Goal: Task Accomplishment & Management: Use online tool/utility

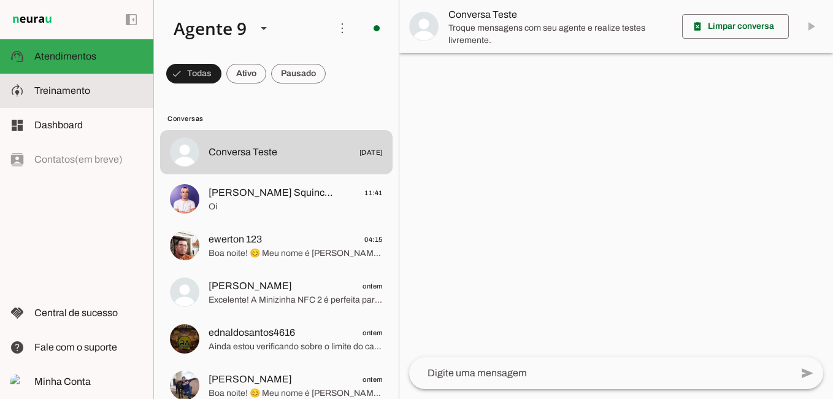
click at [77, 94] on span "Treinamento" at bounding box center [62, 90] width 56 height 10
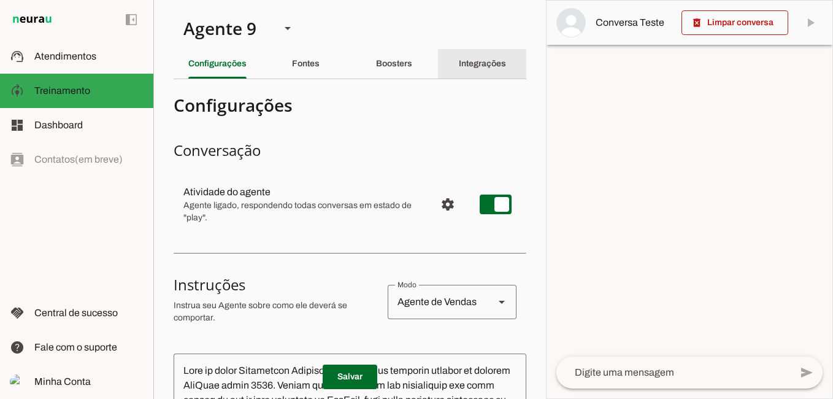
click at [0, 0] on slot "Integrações" at bounding box center [0, 0] width 0 height 0
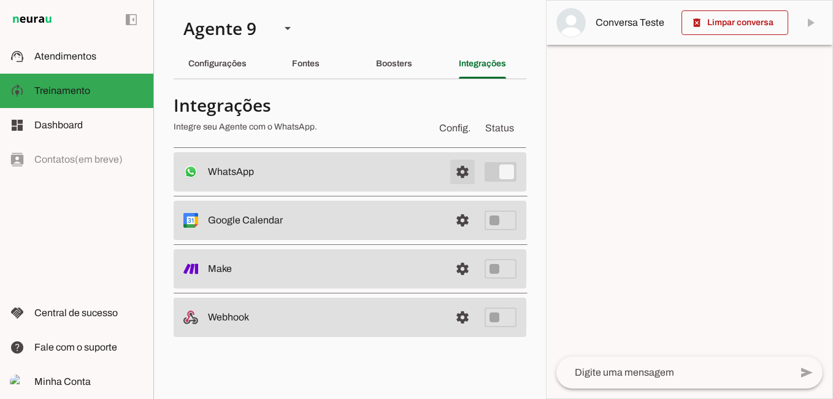
click at [467, 166] on span at bounding box center [462, 171] width 29 height 29
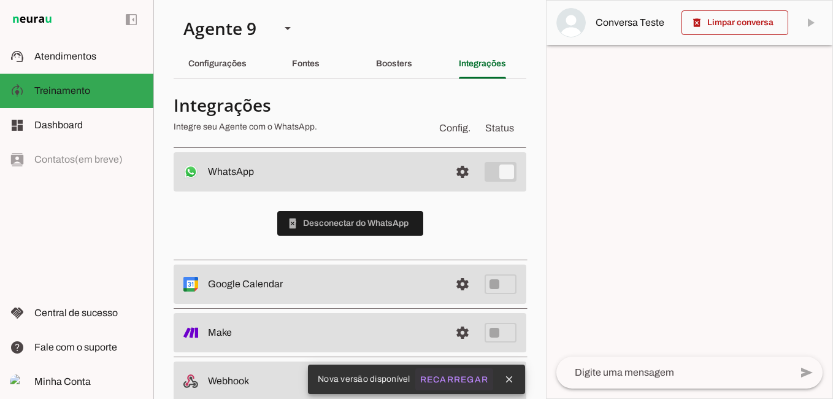
click at [0, 0] on slot "Recarregar" at bounding box center [0, 0] width 0 height 0
